Goal: Entertainment & Leisure: Consume media (video, audio)

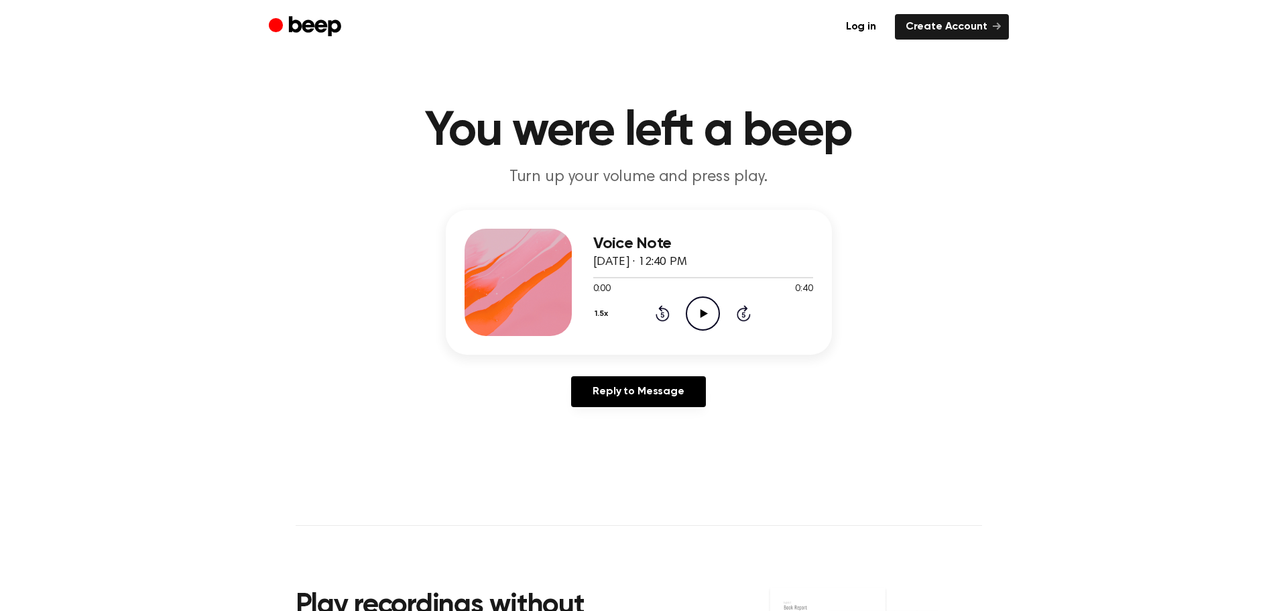
click at [709, 310] on icon "Play Audio" at bounding box center [703, 313] width 34 height 34
click at [701, 318] on icon "Pause Audio" at bounding box center [703, 313] width 34 height 34
click at [599, 314] on button "1.5x" at bounding box center [603, 313] width 20 height 23
click at [619, 393] on span "1.0x" at bounding box center [615, 394] width 17 height 14
click at [697, 320] on icon "Play Audio" at bounding box center [703, 313] width 34 height 34
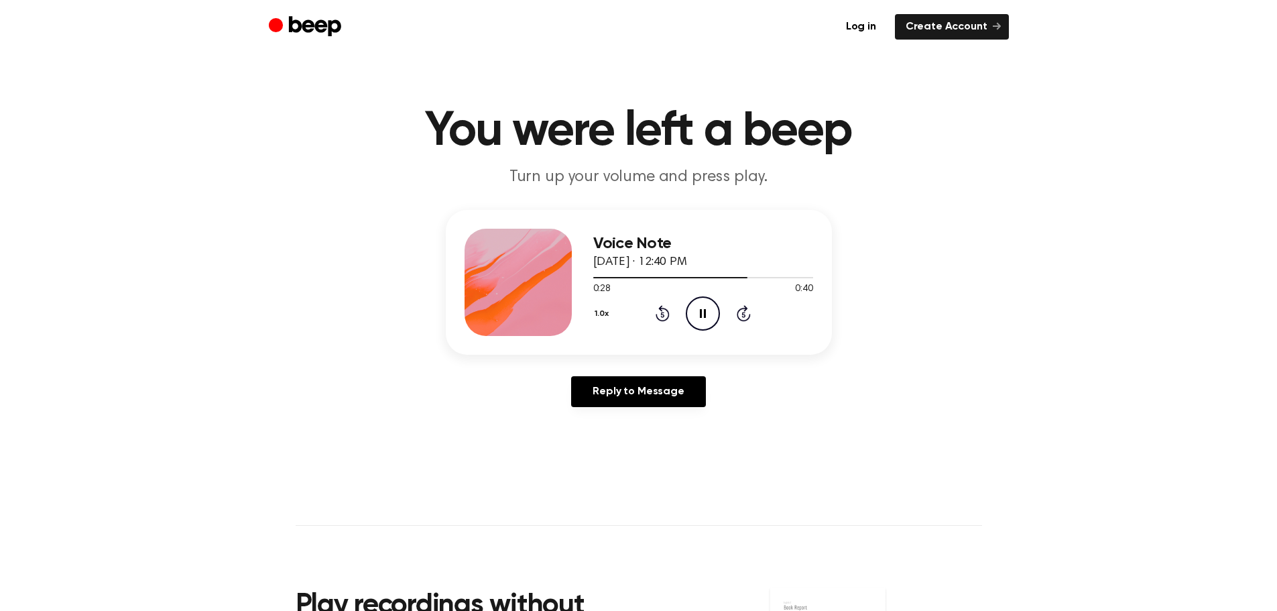
click at [700, 309] on icon at bounding box center [703, 313] width 6 height 9
